Goal: Find specific page/section: Find specific page/section

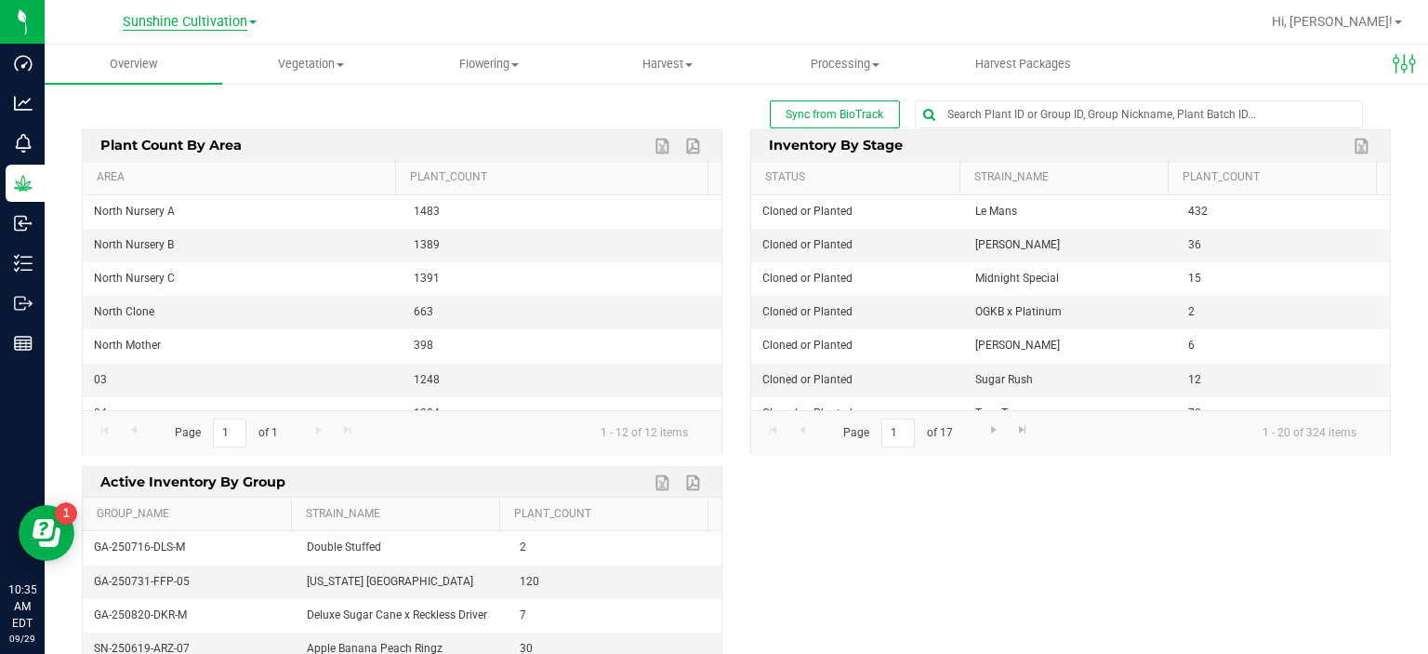
click at [157, 18] on span "Sunshine Cultivation" at bounding box center [185, 22] width 125 height 17
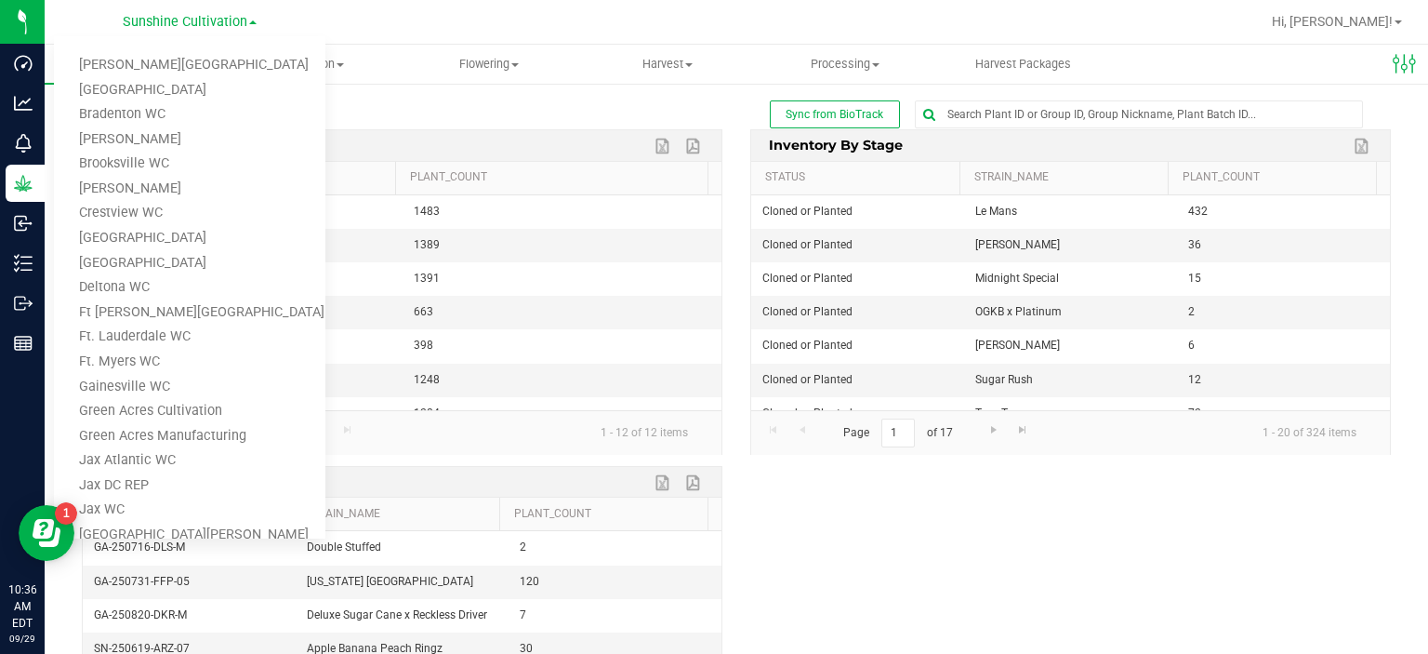
scroll to position [86, 0]
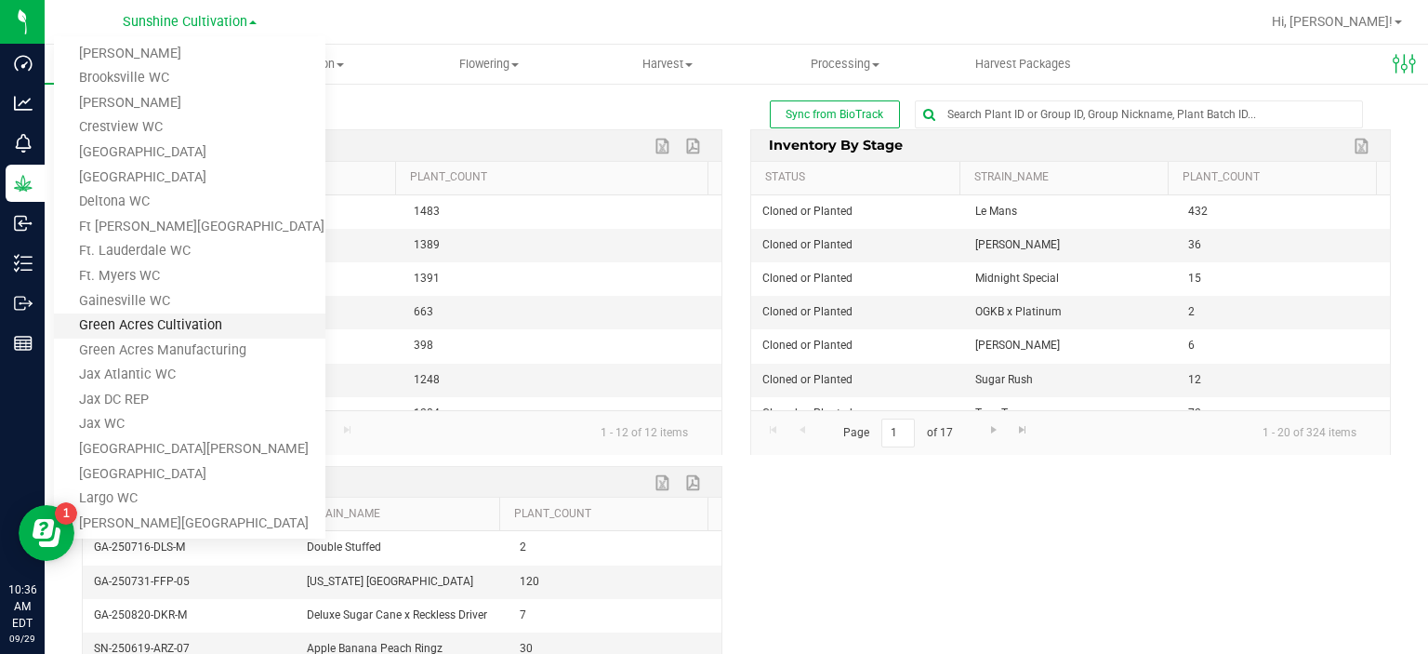
click at [206, 319] on link "Green Acres Cultivation" at bounding box center [189, 325] width 271 height 25
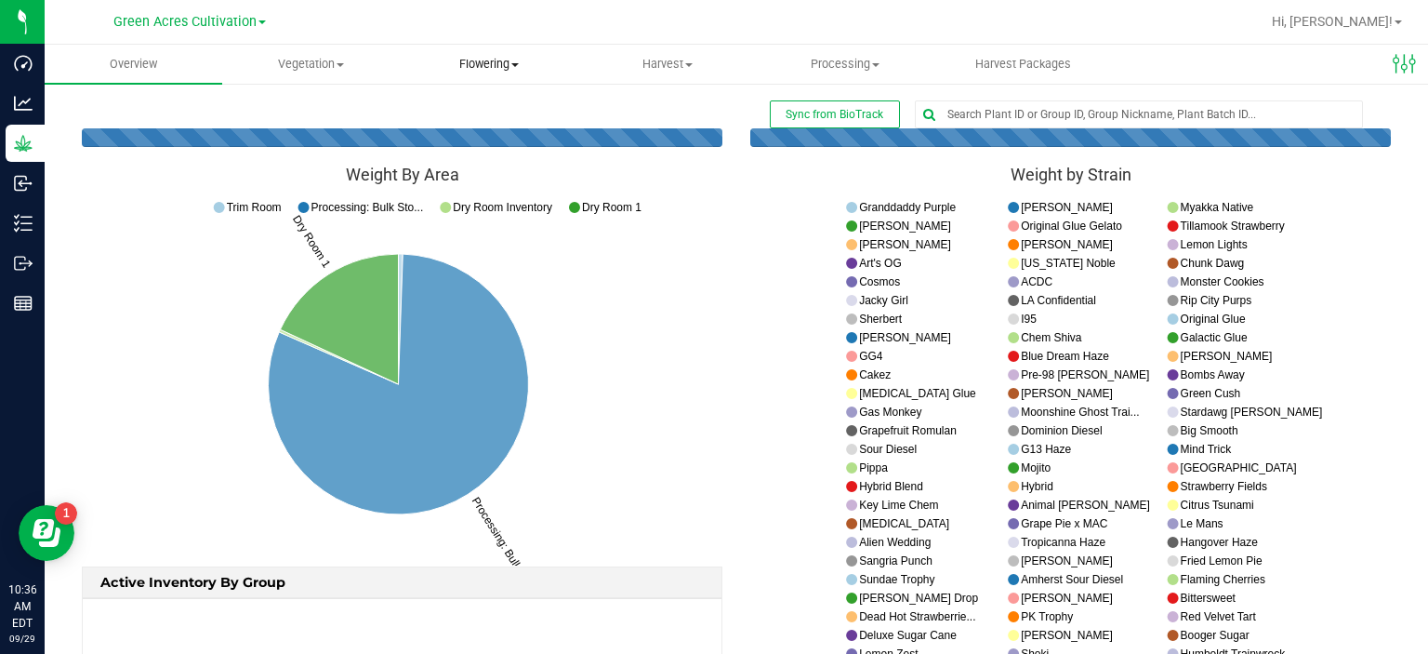
click at [489, 59] on span "Flowering" at bounding box center [490, 64] width 176 height 17
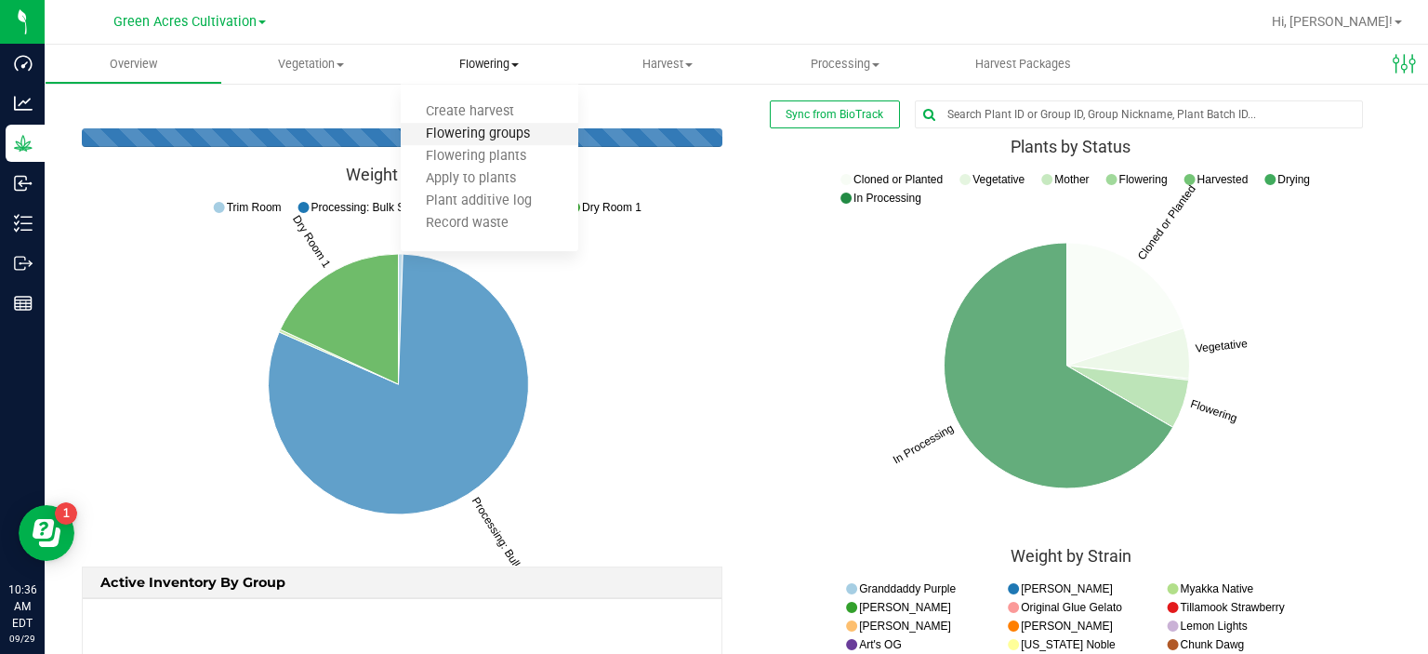
click at [527, 129] on span "Flowering groups" at bounding box center [478, 134] width 154 height 16
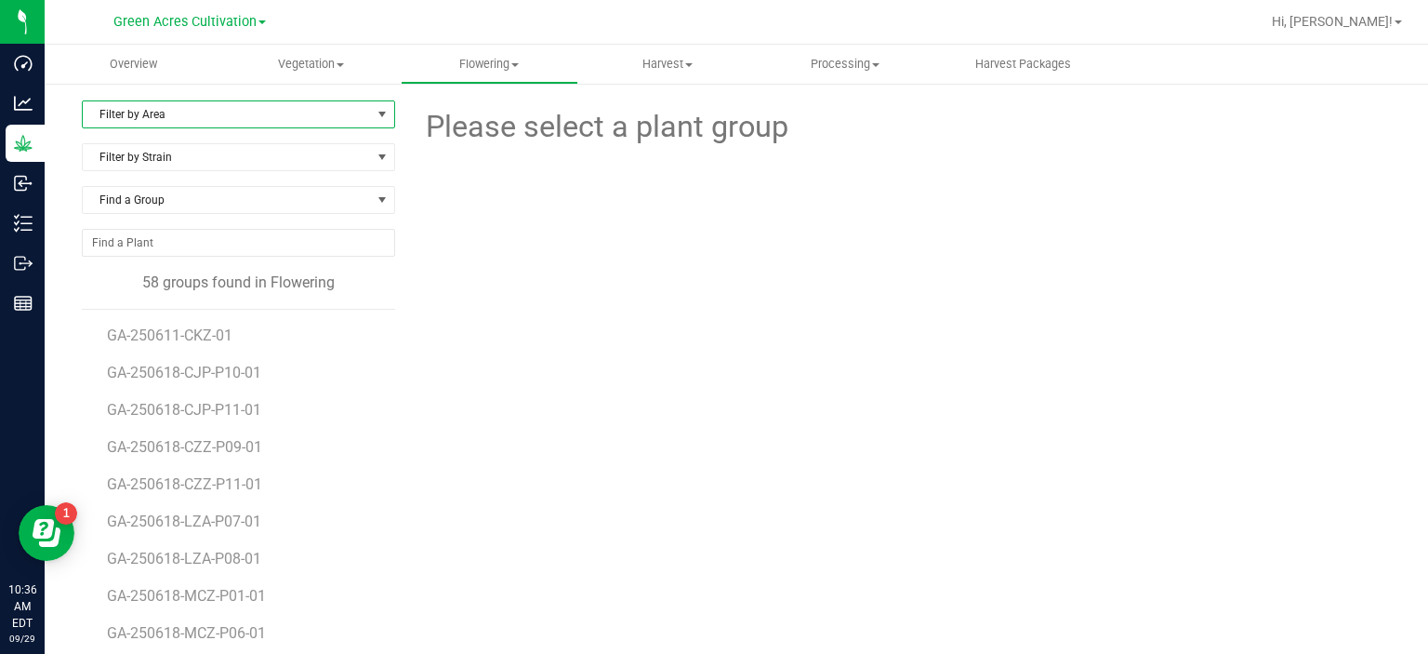
click at [213, 112] on span "Filter by Area" at bounding box center [227, 114] width 288 height 26
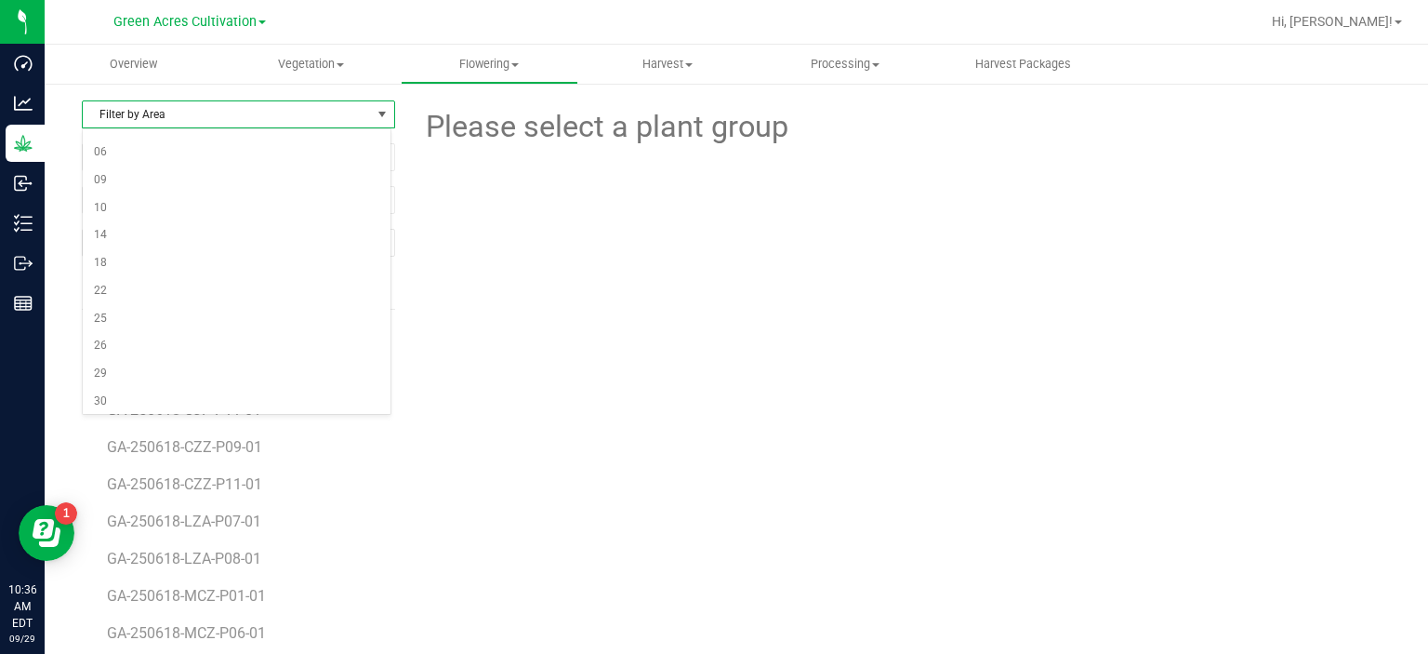
scroll to position [117, 0]
click at [212, 275] on li "22" at bounding box center [237, 278] width 308 height 28
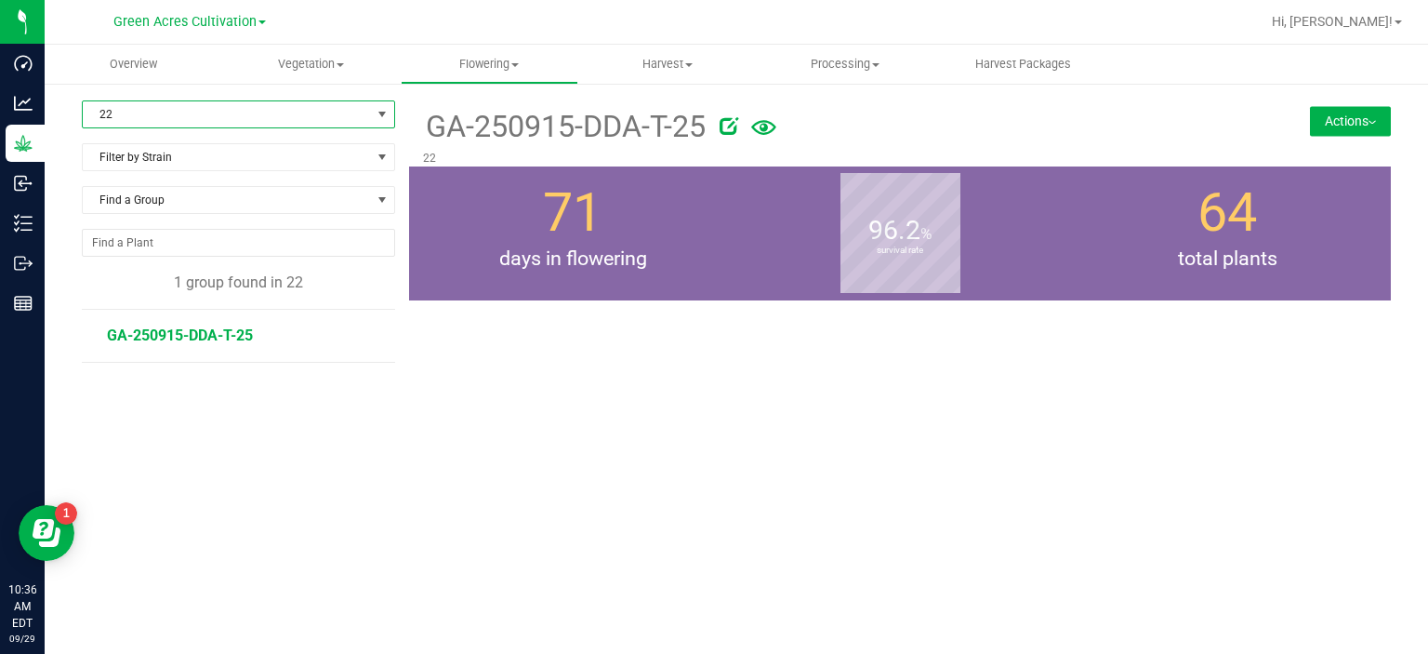
click at [207, 335] on span "GA-250915-DDA-T-25" at bounding box center [180, 335] width 146 height 18
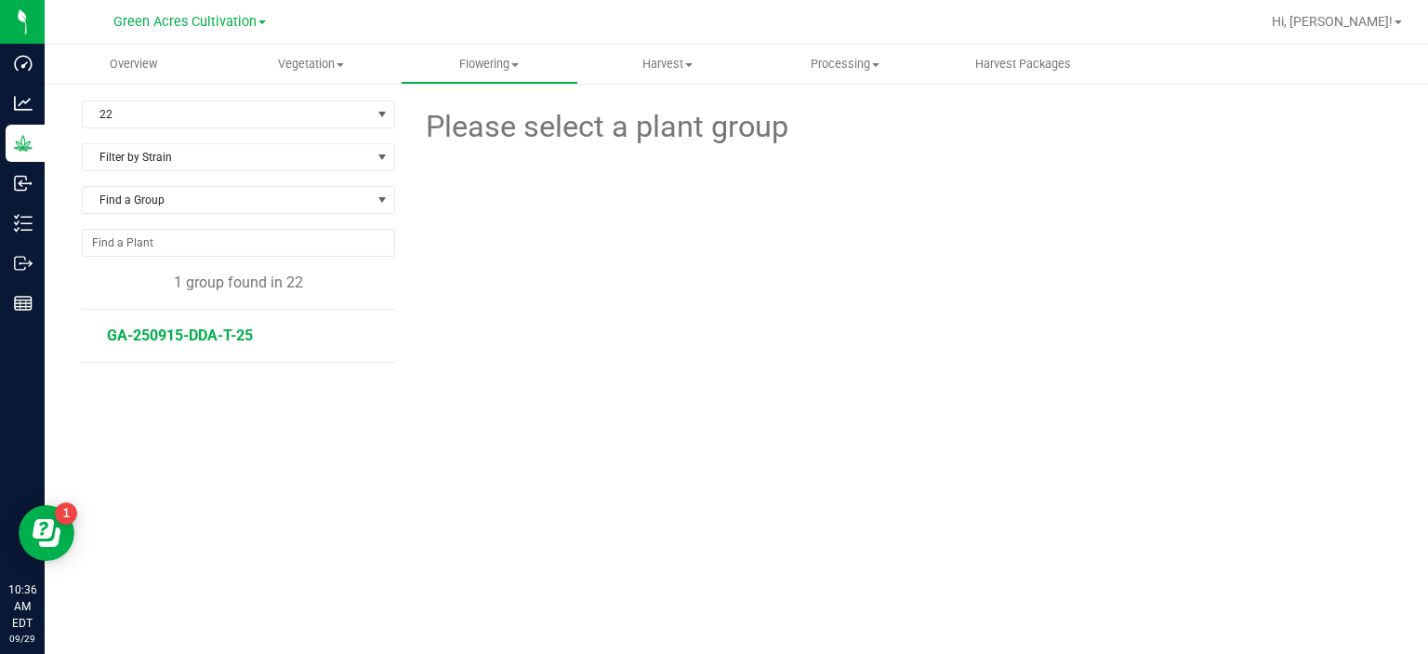
click at [219, 332] on span "GA-250915-DDA-T-25" at bounding box center [180, 335] width 146 height 18
